Goal: Task Accomplishment & Management: Use online tool/utility

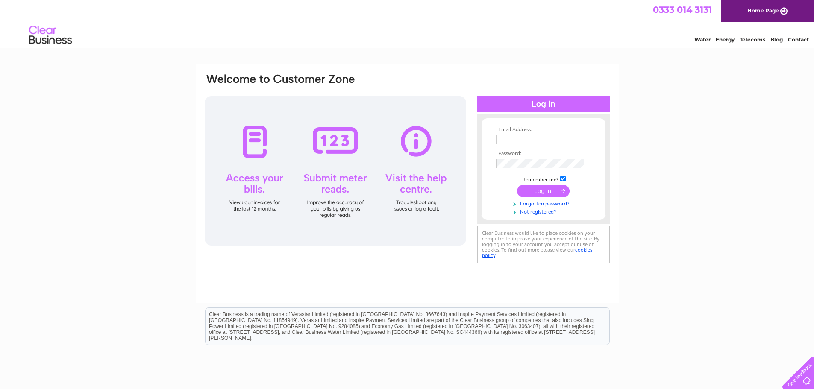
type input "2mwellnessltd@gmail.com"
click at [532, 189] on input "submit" at bounding box center [543, 191] width 53 height 12
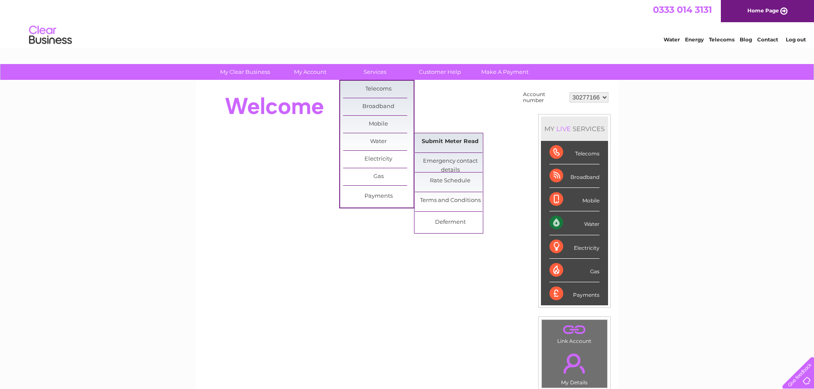
click at [450, 144] on link "Submit Meter Read" at bounding box center [450, 141] width 71 height 17
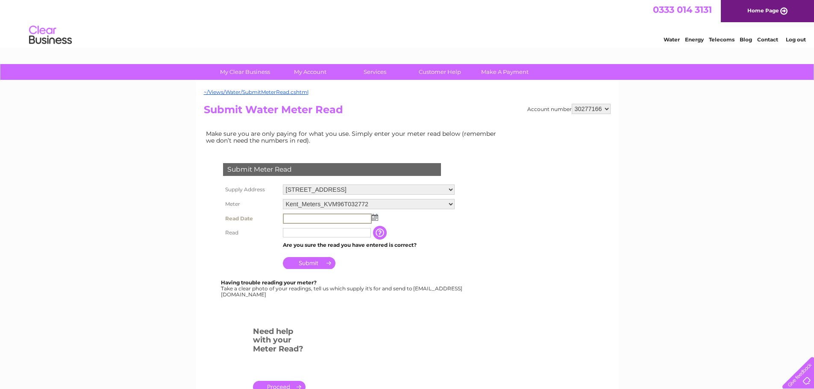
click at [323, 221] on input "text" at bounding box center [327, 219] width 89 height 10
click at [375, 218] on img at bounding box center [374, 217] width 6 height 7
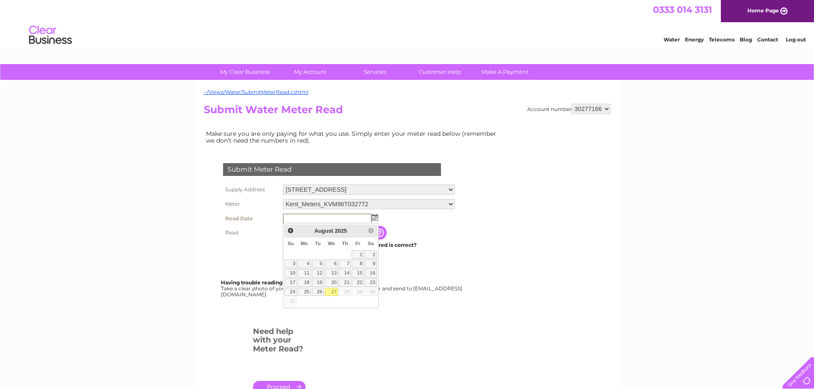
click at [330, 293] on link "27" at bounding box center [332, 292] width 14 height 9
type input "2025/08/27"
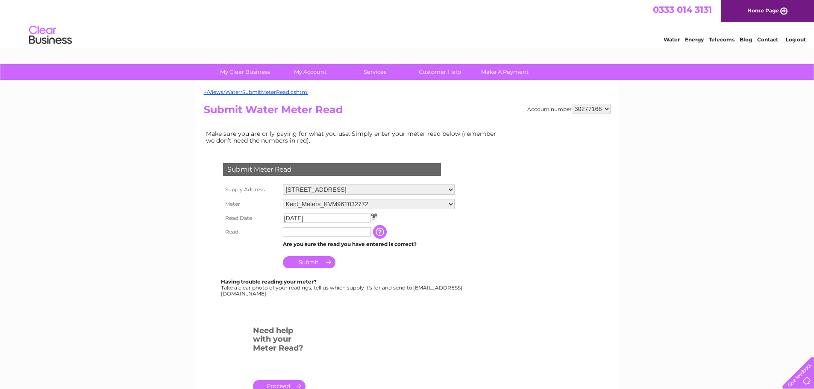
click at [322, 235] on input "text" at bounding box center [327, 231] width 88 height 9
type input "00872"
click at [322, 262] on input "Submit" at bounding box center [309, 263] width 53 height 12
